Goal: Task Accomplishment & Management: Use online tool/utility

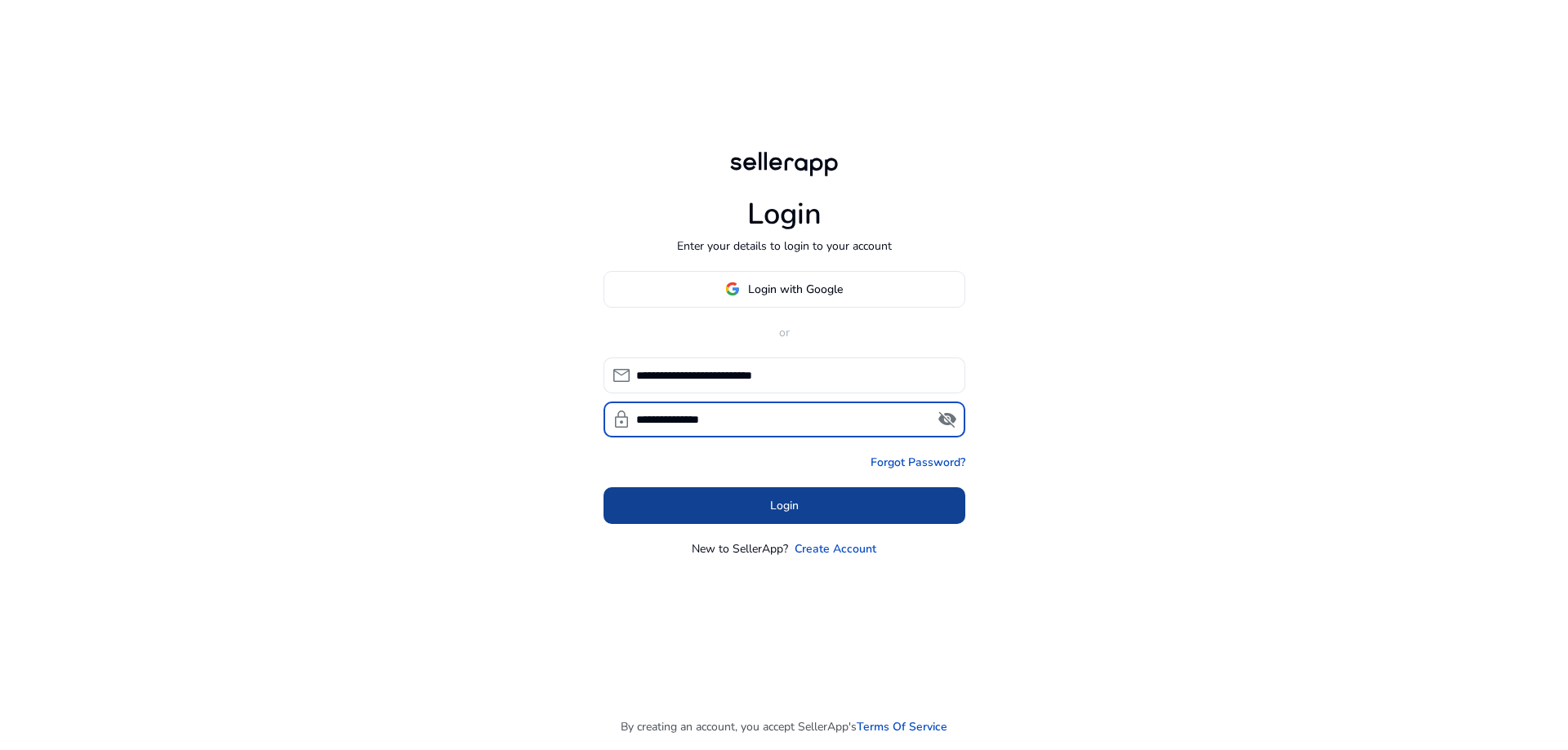
click at [912, 497] on span at bounding box center [784, 506] width 362 height 39
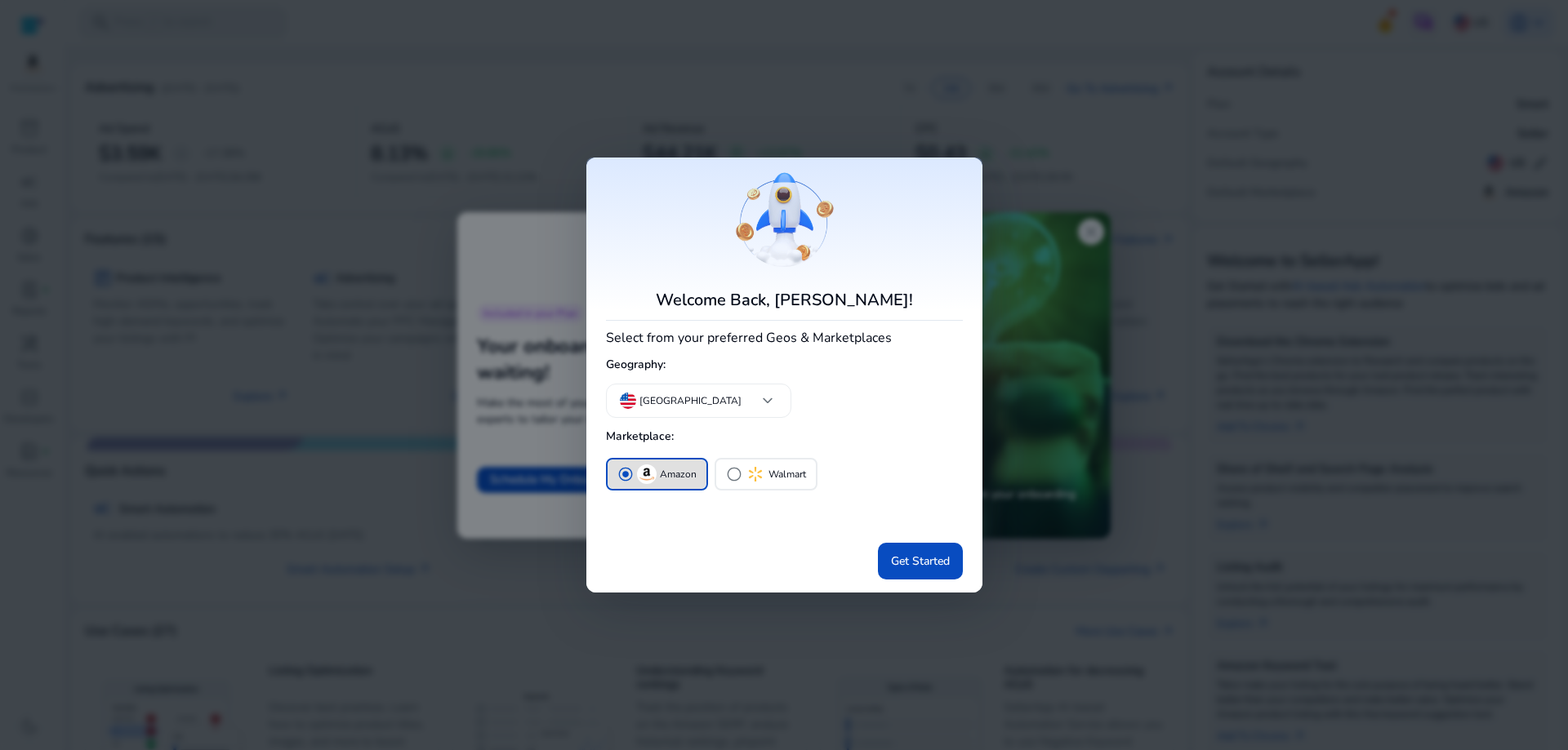
click at [980, 114] on div at bounding box center [784, 375] width 1568 height 750
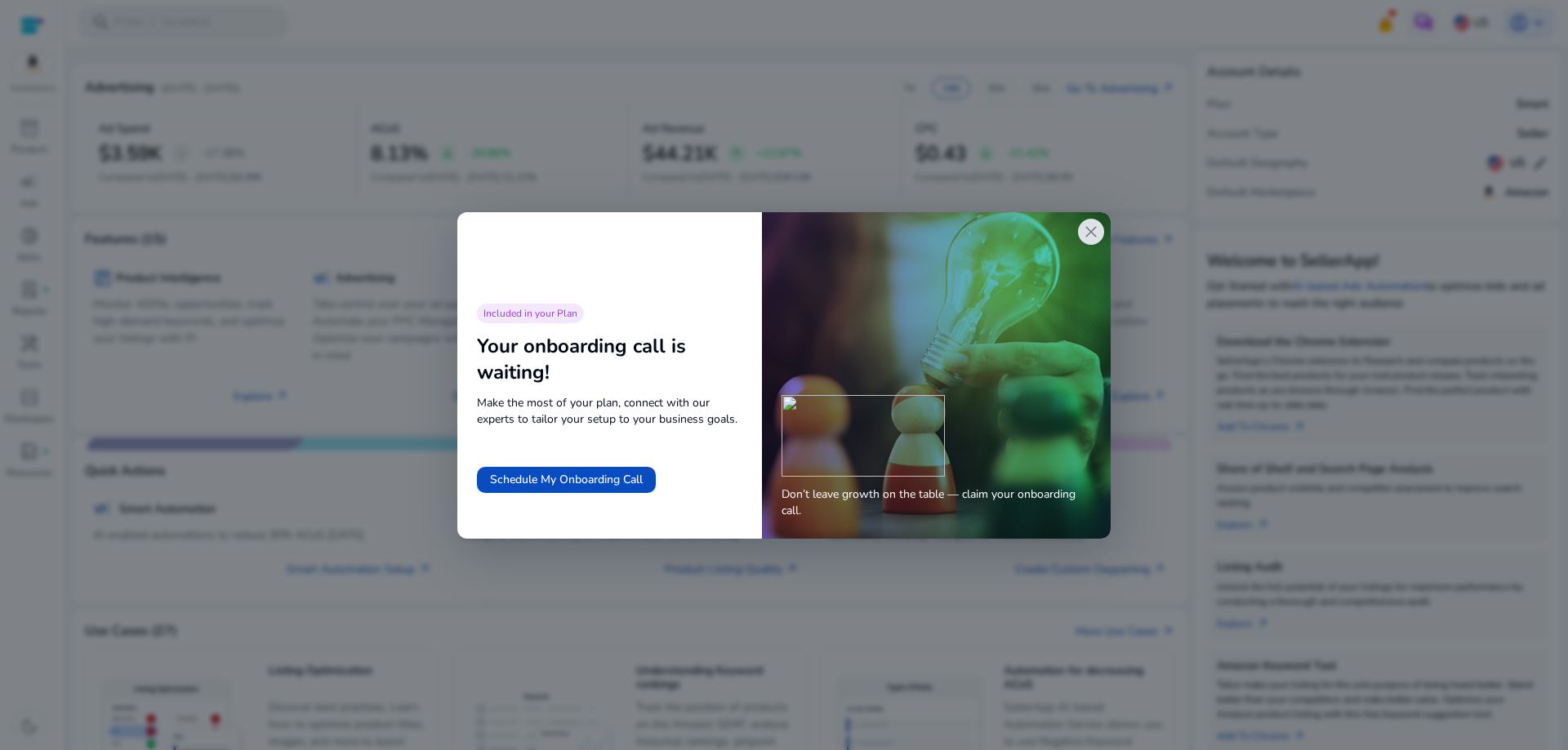
click at [1089, 232] on span "close" at bounding box center [1090, 231] width 20 height 20
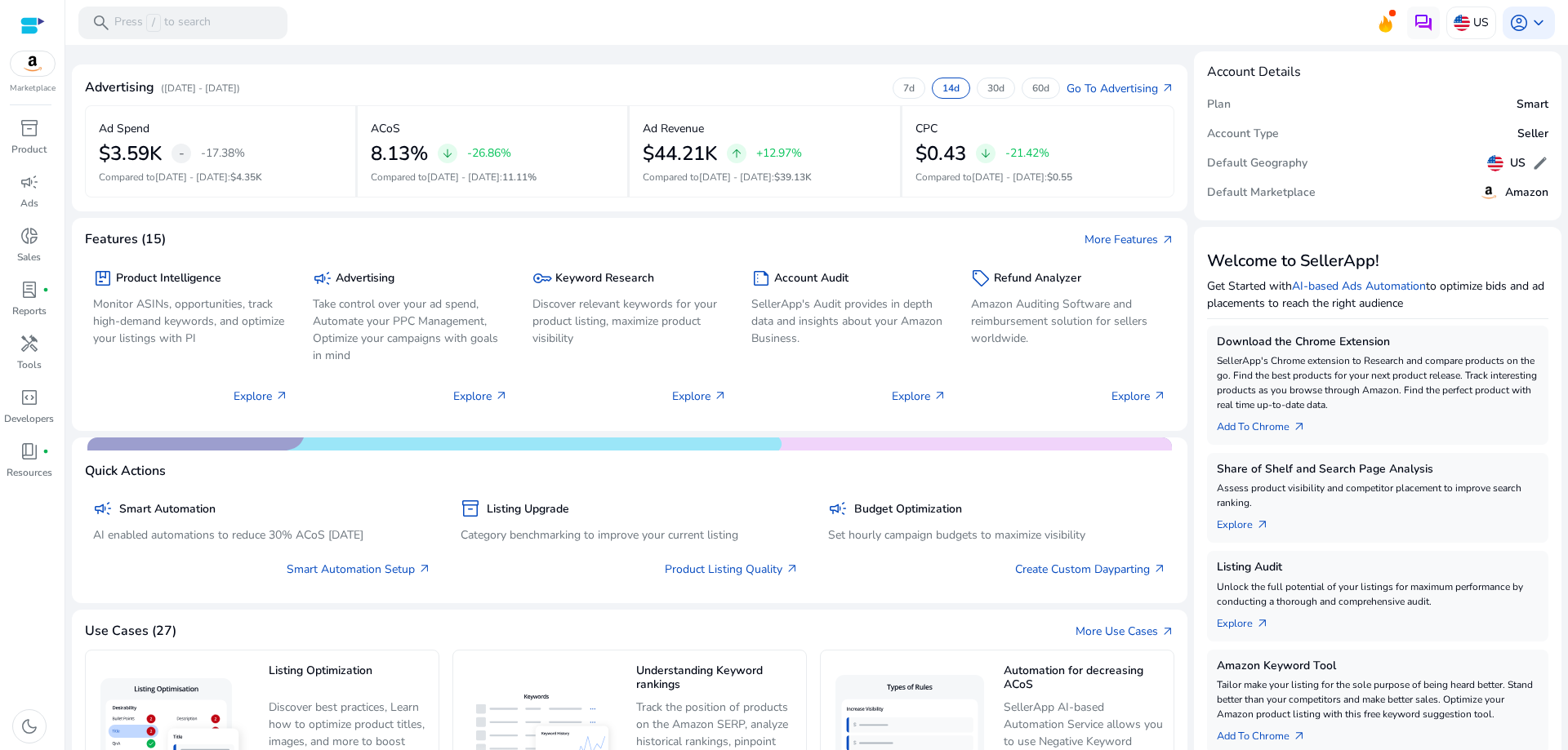
click at [39, 24] on div at bounding box center [33, 26] width 25 height 19
click at [37, 60] on img at bounding box center [32, 63] width 44 height 25
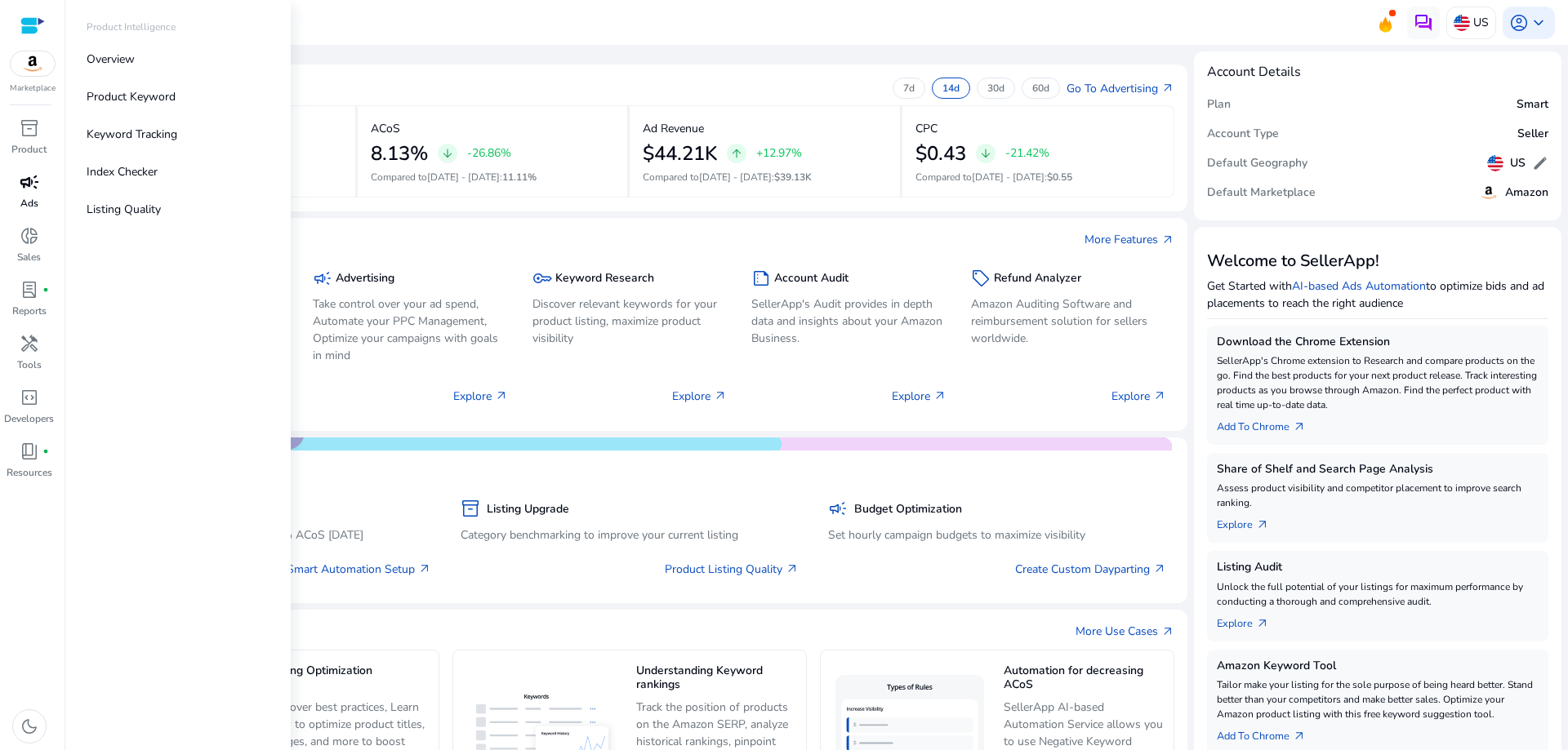
click at [37, 183] on span "campaign" at bounding box center [29, 182] width 20 height 20
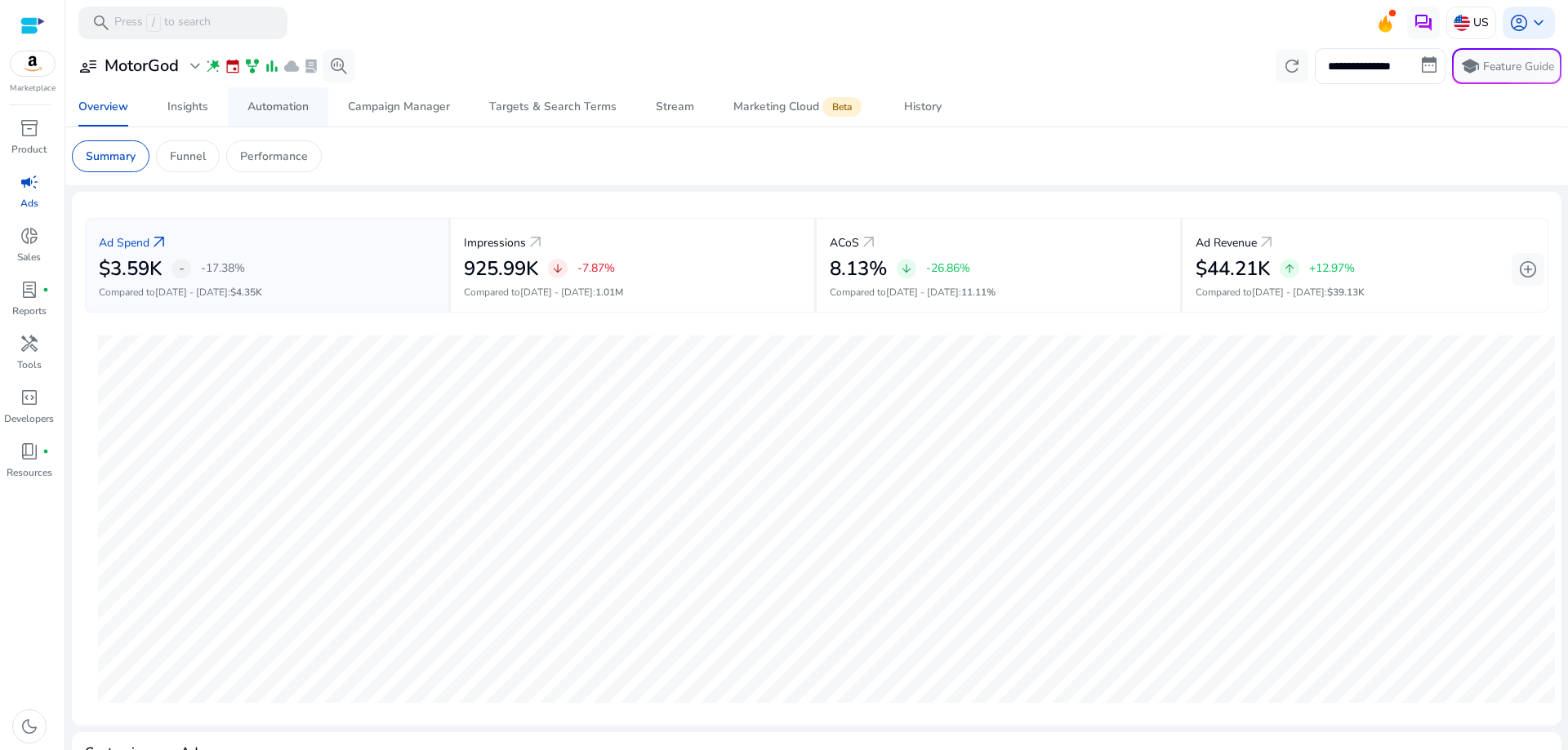
click at [313, 104] on link "Automation" at bounding box center [278, 107] width 100 height 39
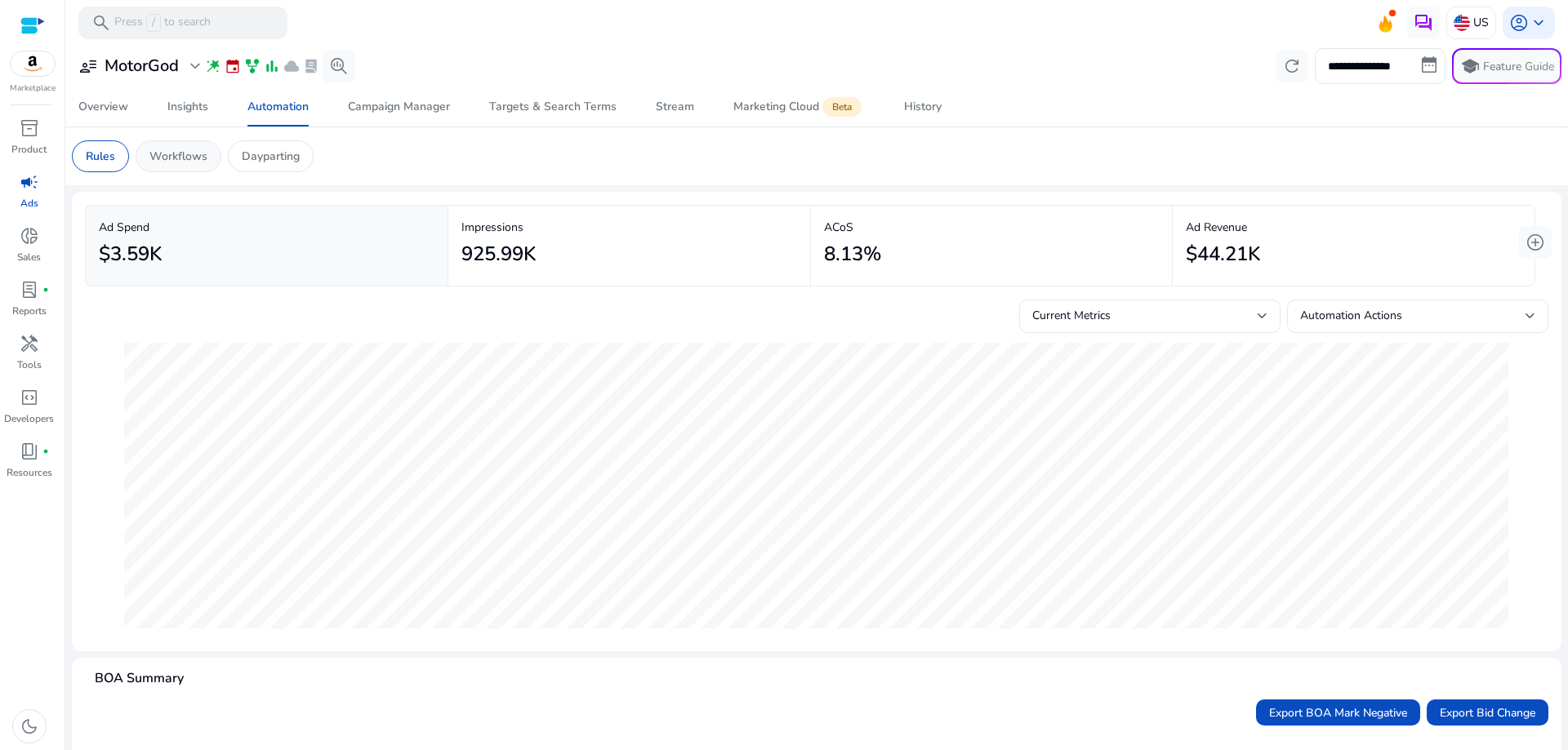
click at [166, 152] on p "Workflows" at bounding box center [178, 156] width 58 height 17
click at [176, 164] on p "Workflows" at bounding box center [178, 156] width 58 height 17
